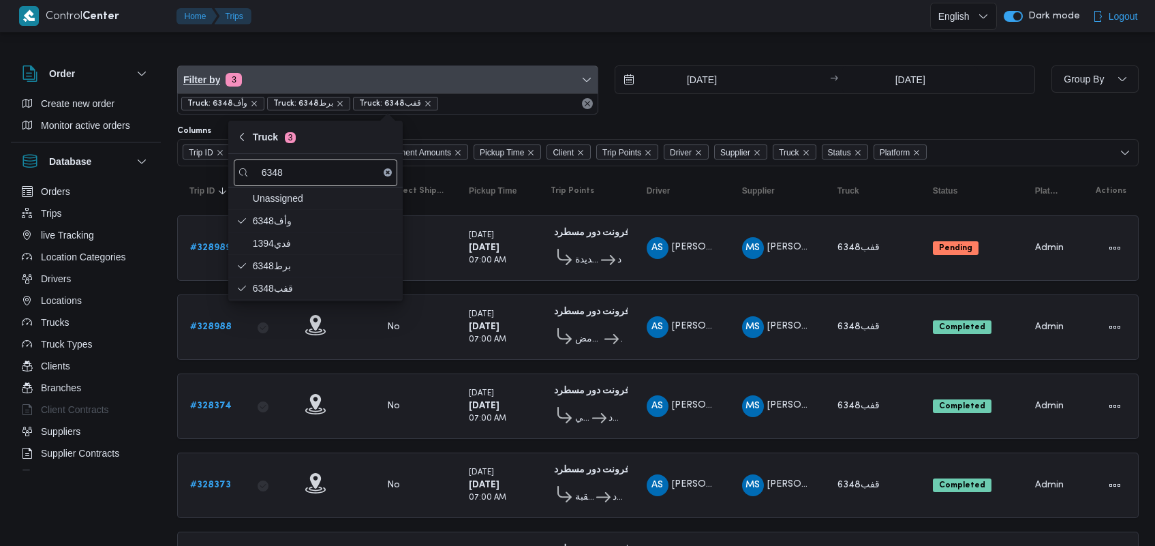
click at [320, 73] on span "Filter by 3" at bounding box center [388, 79] width 420 height 27
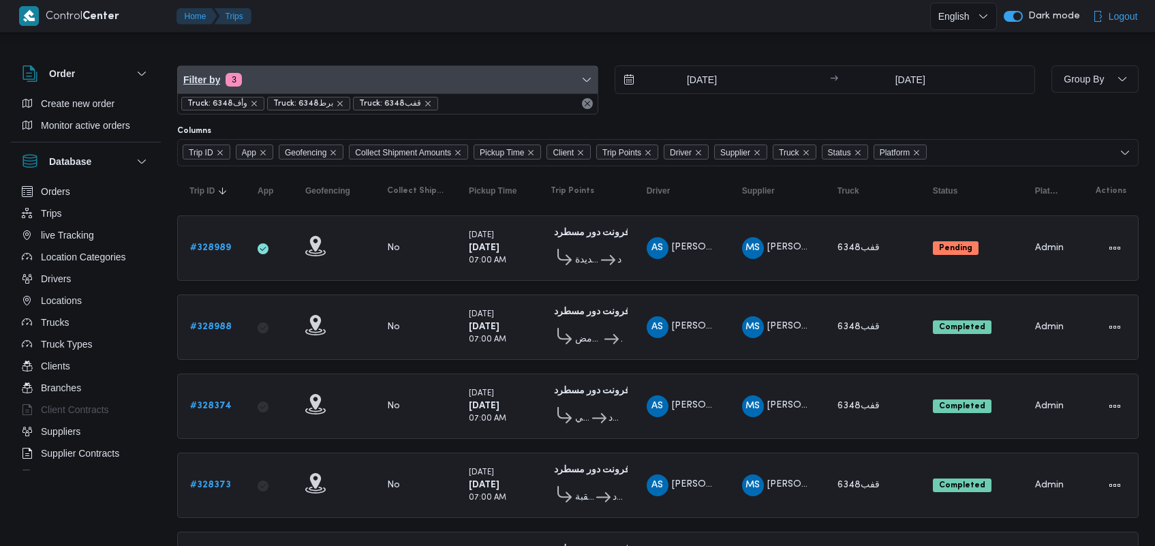
click at [320, 76] on span "Filter by 3" at bounding box center [388, 79] width 420 height 27
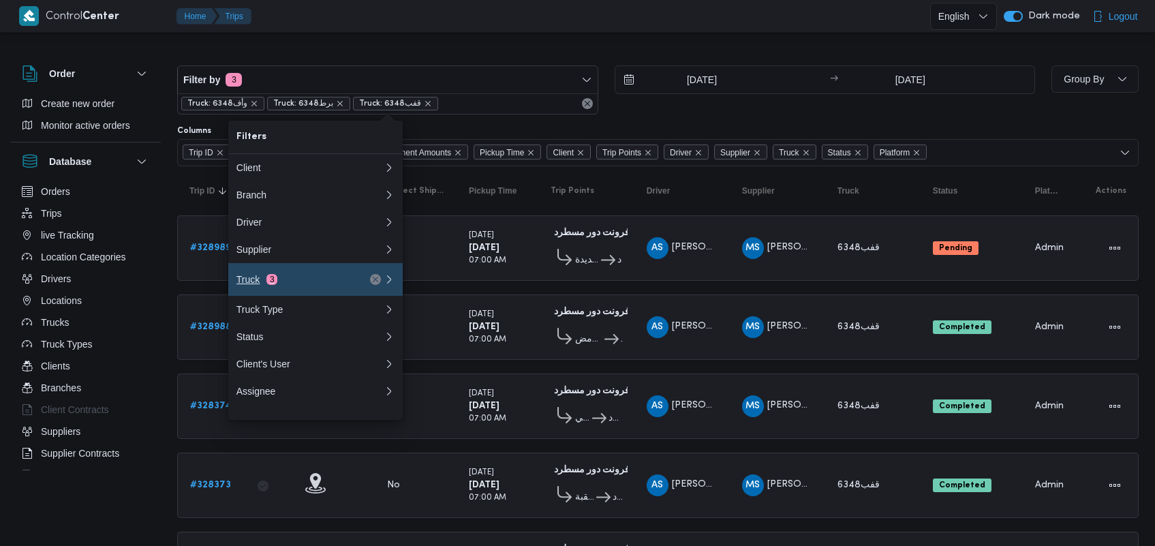
click at [246, 277] on button "Truck 3" at bounding box center [315, 279] width 174 height 33
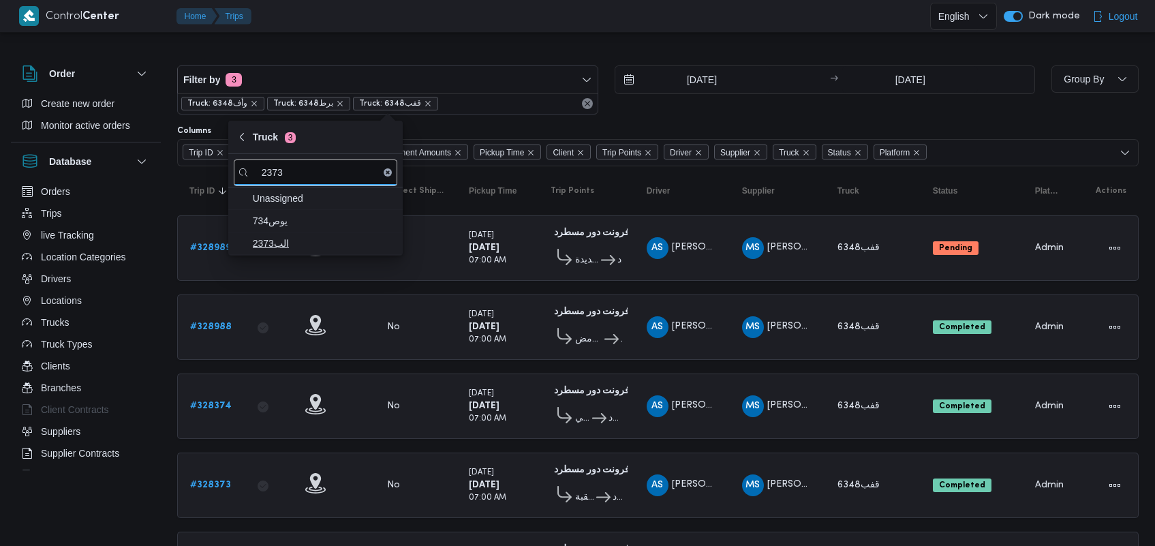
type input "2373"
click at [302, 251] on span "الب2373" at bounding box center [324, 243] width 142 height 16
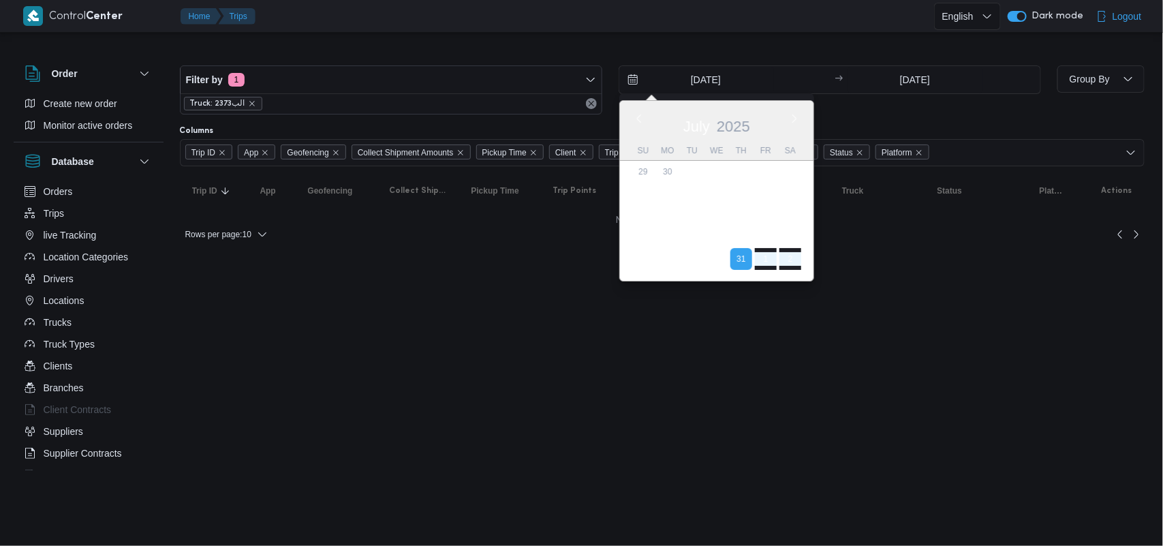
click at [736, 79] on input "[DATE]" at bounding box center [696, 79] width 155 height 27
click at [642, 126] on div "[DATE]" at bounding box center [716, 123] width 193 height 35
click at [642, 119] on button "Previous Month" at bounding box center [638, 118] width 13 height 13
click at [642, 120] on button "Previous Month" at bounding box center [638, 118] width 13 height 13
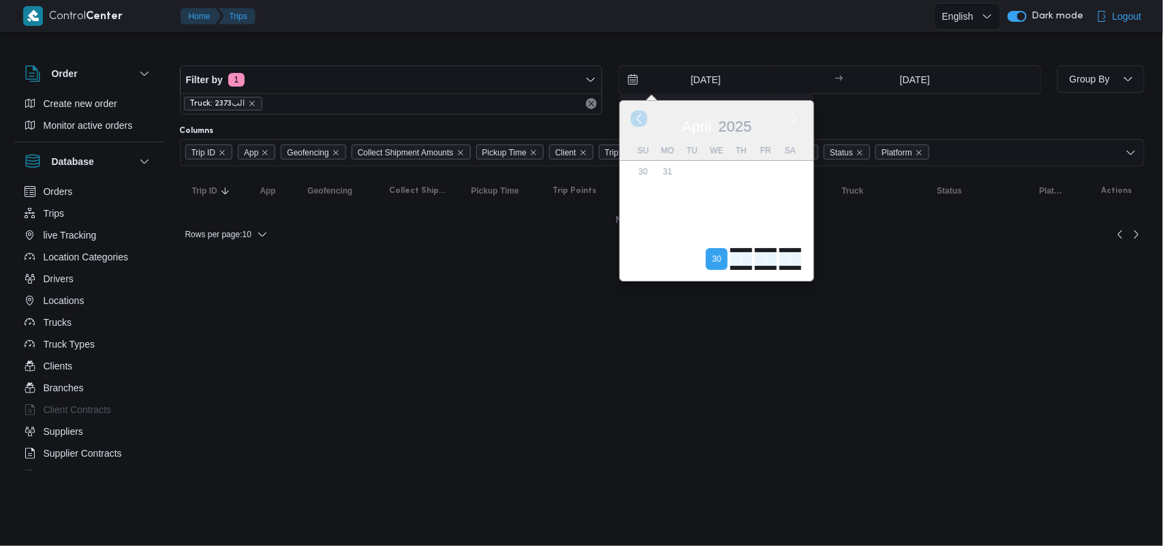
click at [642, 120] on button "Previous Month" at bounding box center [638, 118] width 13 height 13
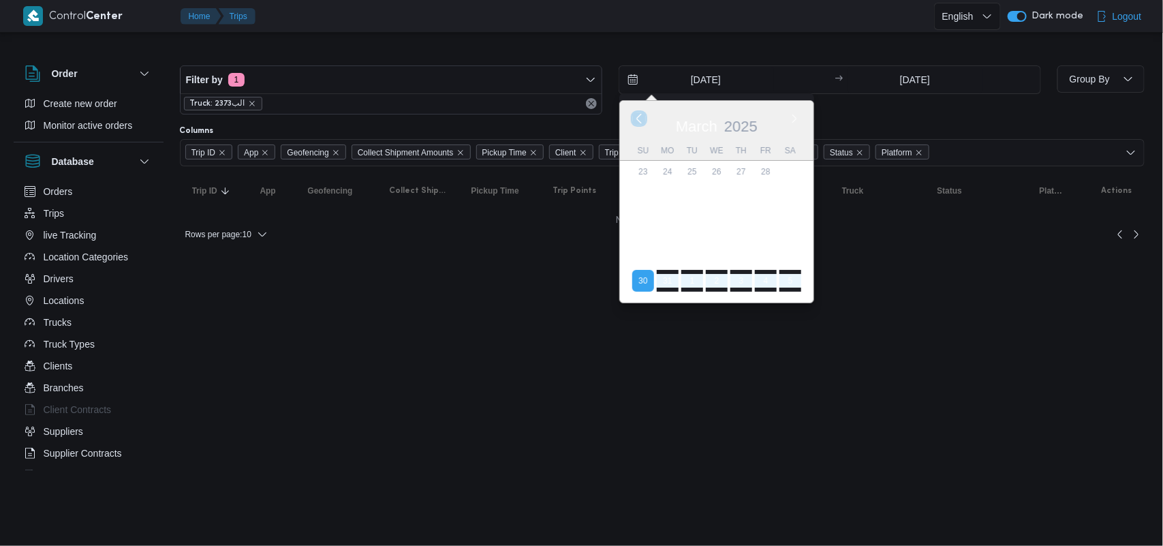
click at [642, 125] on button "Previous Month" at bounding box center [638, 118] width 13 height 13
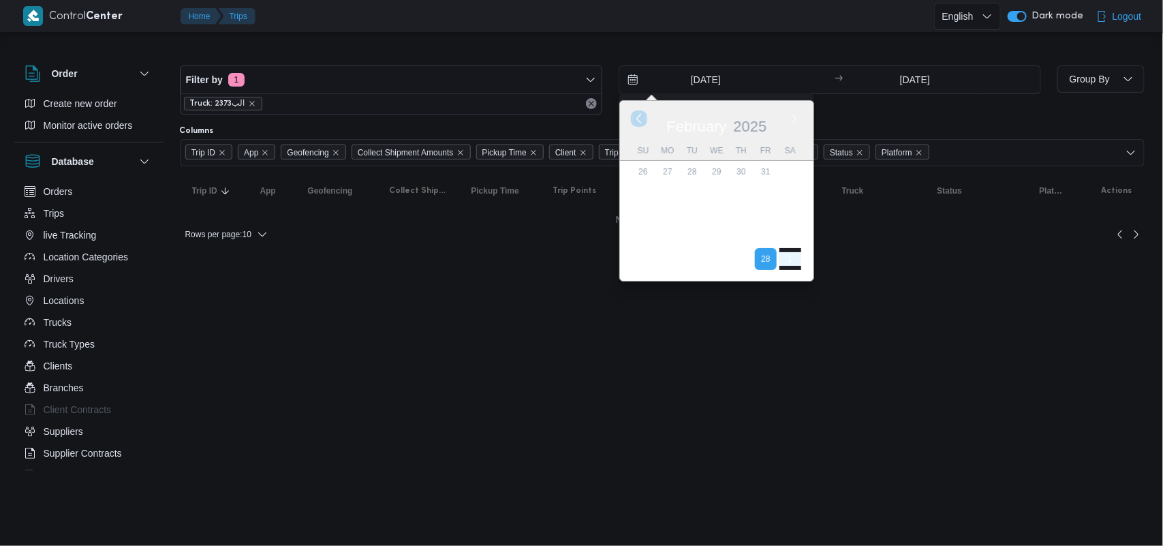
click at [642, 125] on button "Previous Month" at bounding box center [638, 118] width 13 height 13
type input "[DATE]"
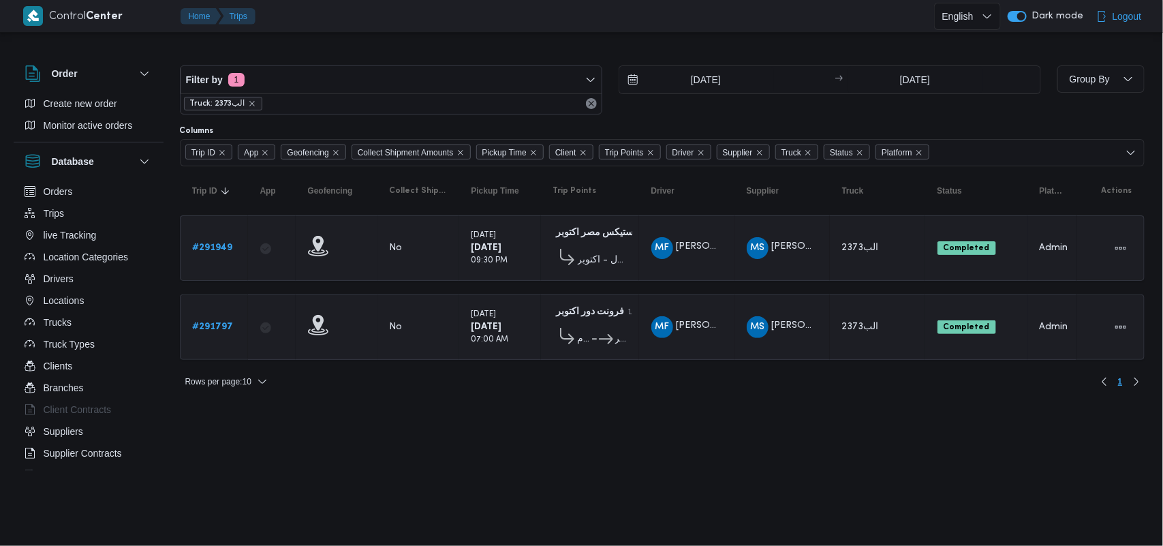
click at [613, 399] on div "Filter by 1 Truck: الب2373 [DATE] → [DATE] Group By Columns Trip ID App Geofenc…" at bounding box center [574, 220] width 1158 height 371
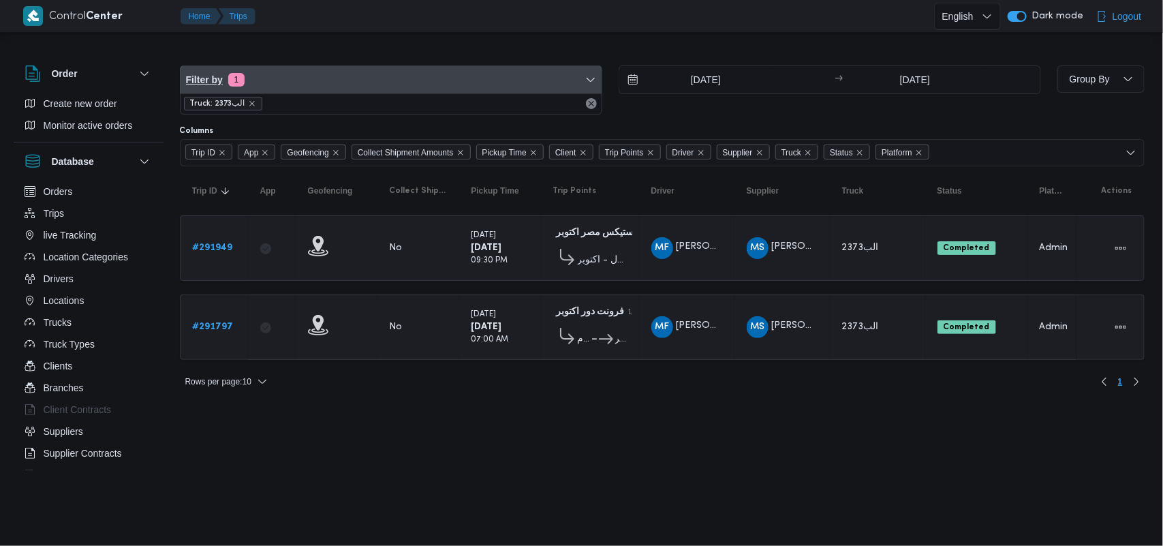
click at [304, 70] on span "Filter by 1" at bounding box center [391, 79] width 421 height 27
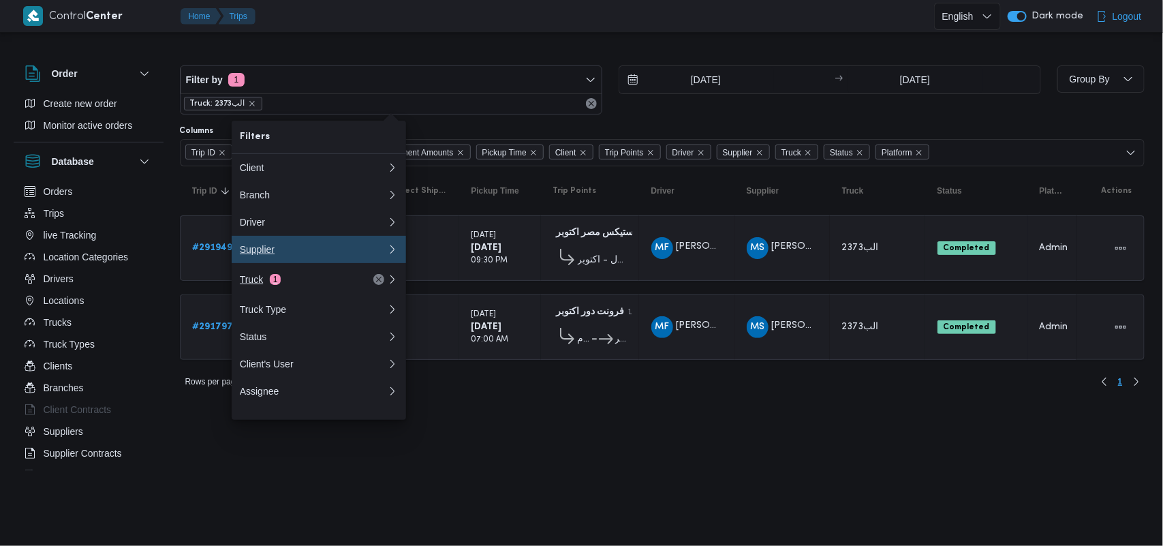
drag, startPoint x: 278, startPoint y: 268, endPoint x: 276, endPoint y: 281, distance: 13.1
click at [277, 283] on div "Client Branch Driver Supplier Truck 1 Truck Type Status Client's User Assignee 0" at bounding box center [319, 279] width 174 height 251
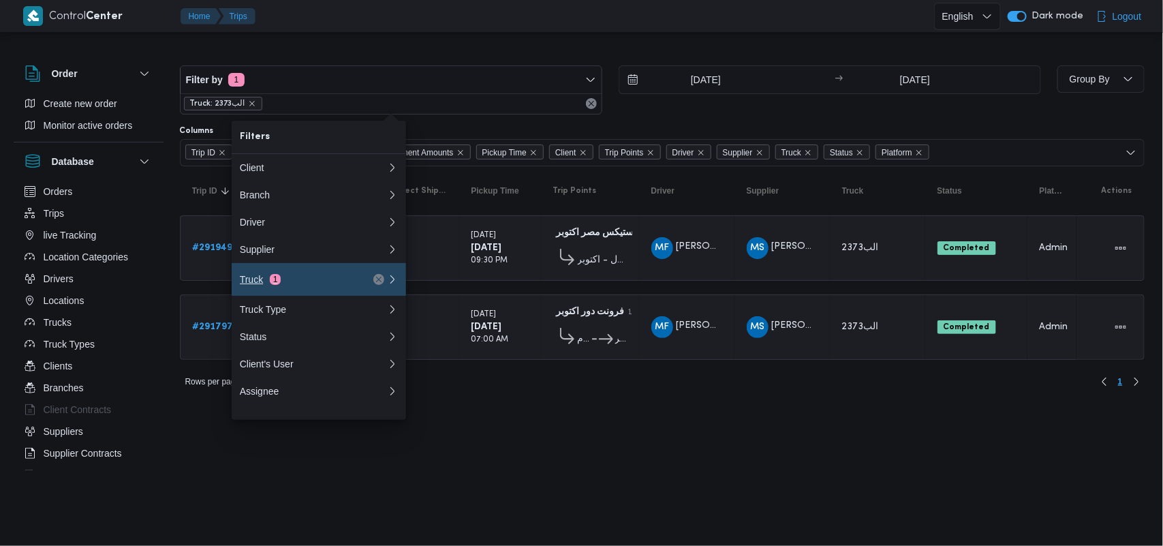
click at [276, 281] on span "1" at bounding box center [275, 279] width 11 height 11
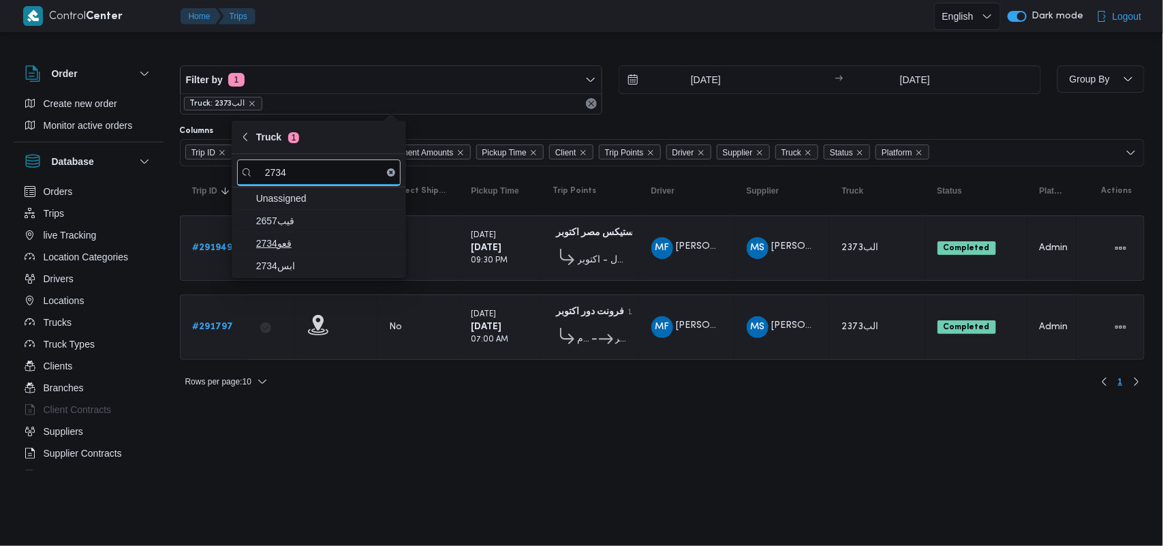
type input "2734"
click at [291, 252] on span "قعو2734" at bounding box center [318, 243] width 163 height 22
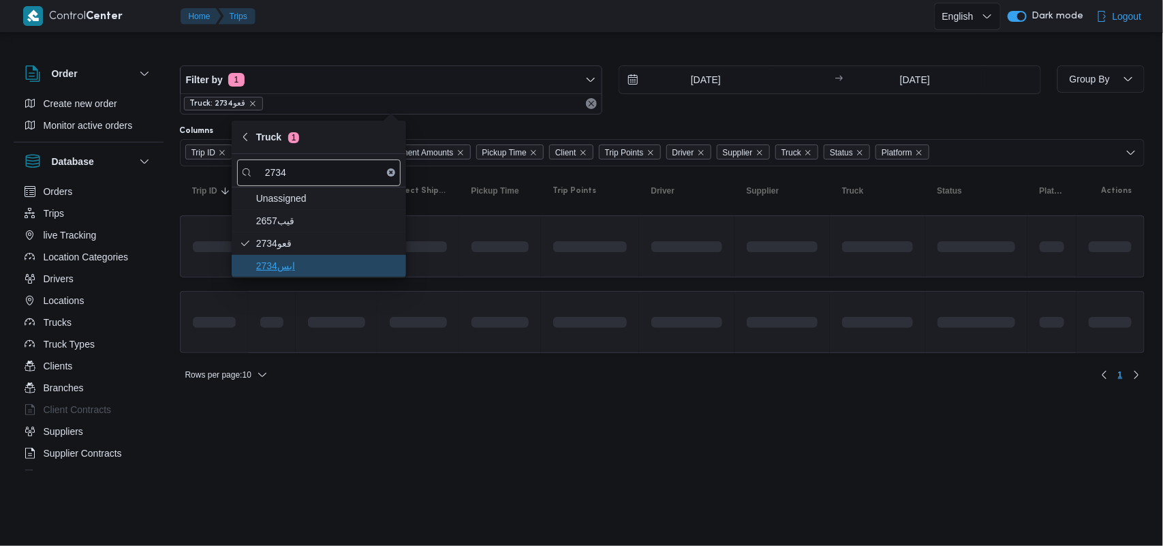
click at [283, 271] on span "ابس2734" at bounding box center [327, 265] width 142 height 16
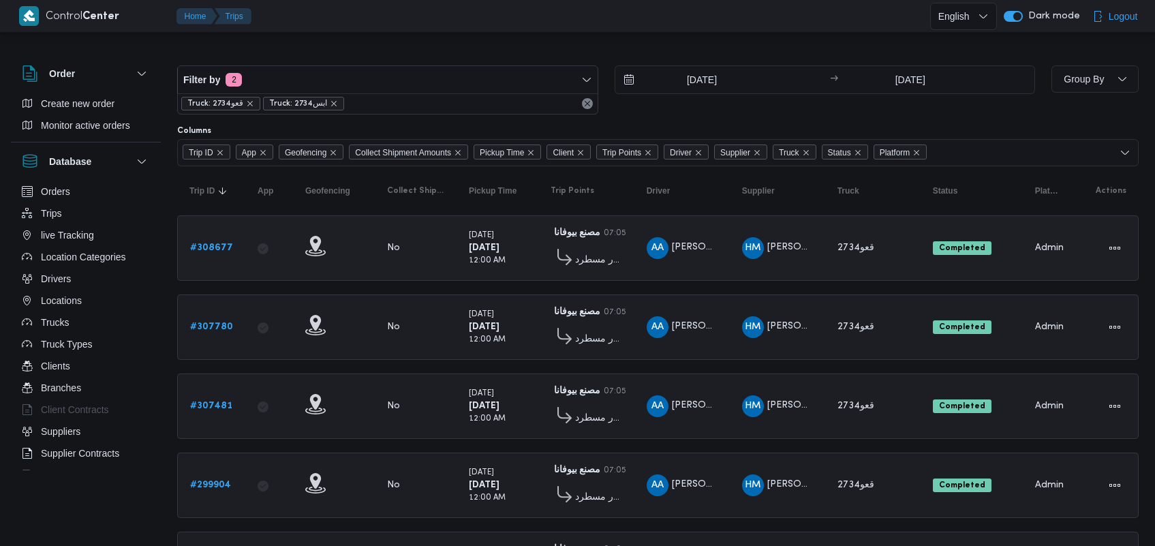
scroll to position [72, 0]
